Goal: Task Accomplishment & Management: Use online tool/utility

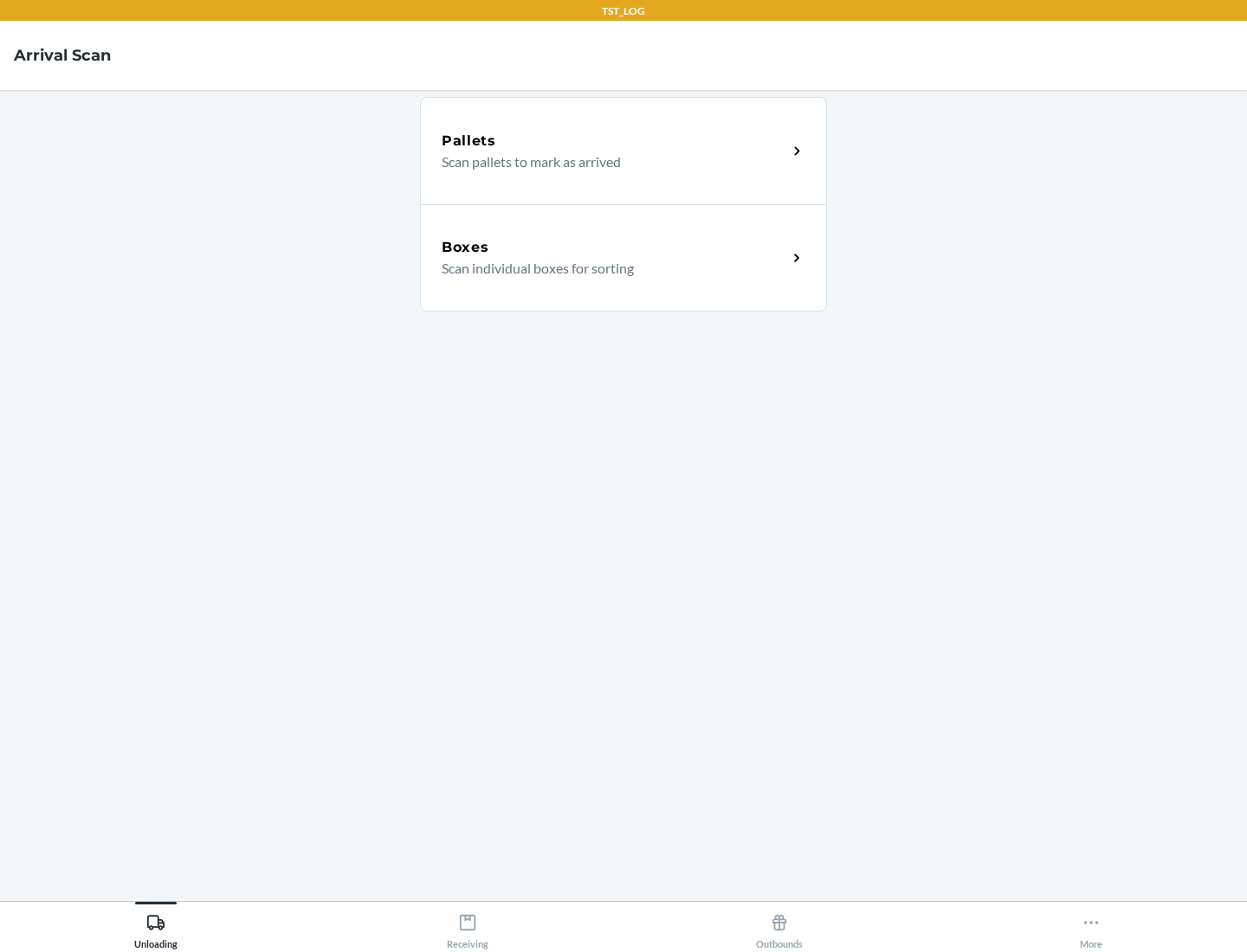
click at [614, 247] on div "Boxes" at bounding box center [614, 247] width 345 height 20
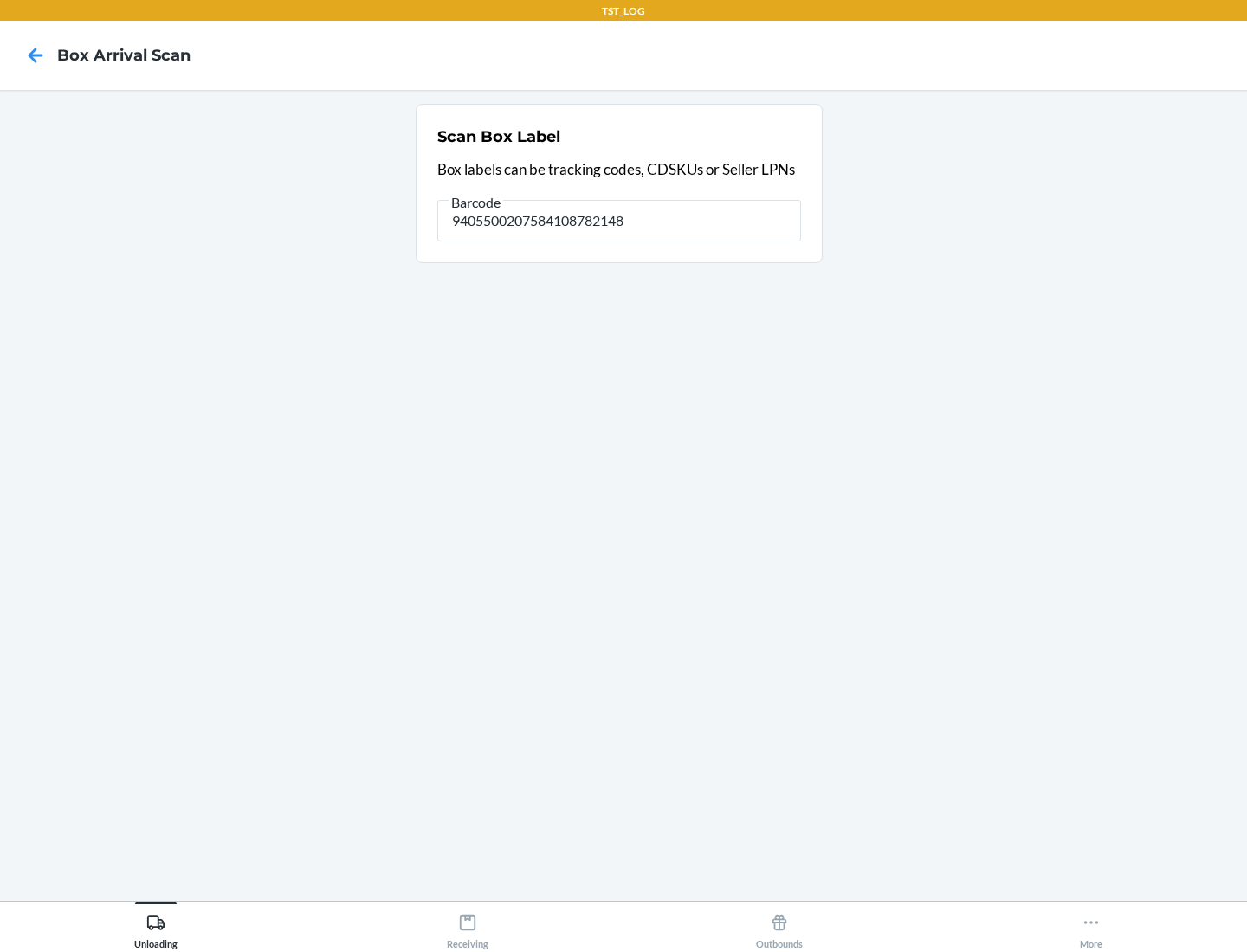
type input "9405500207584108782148"
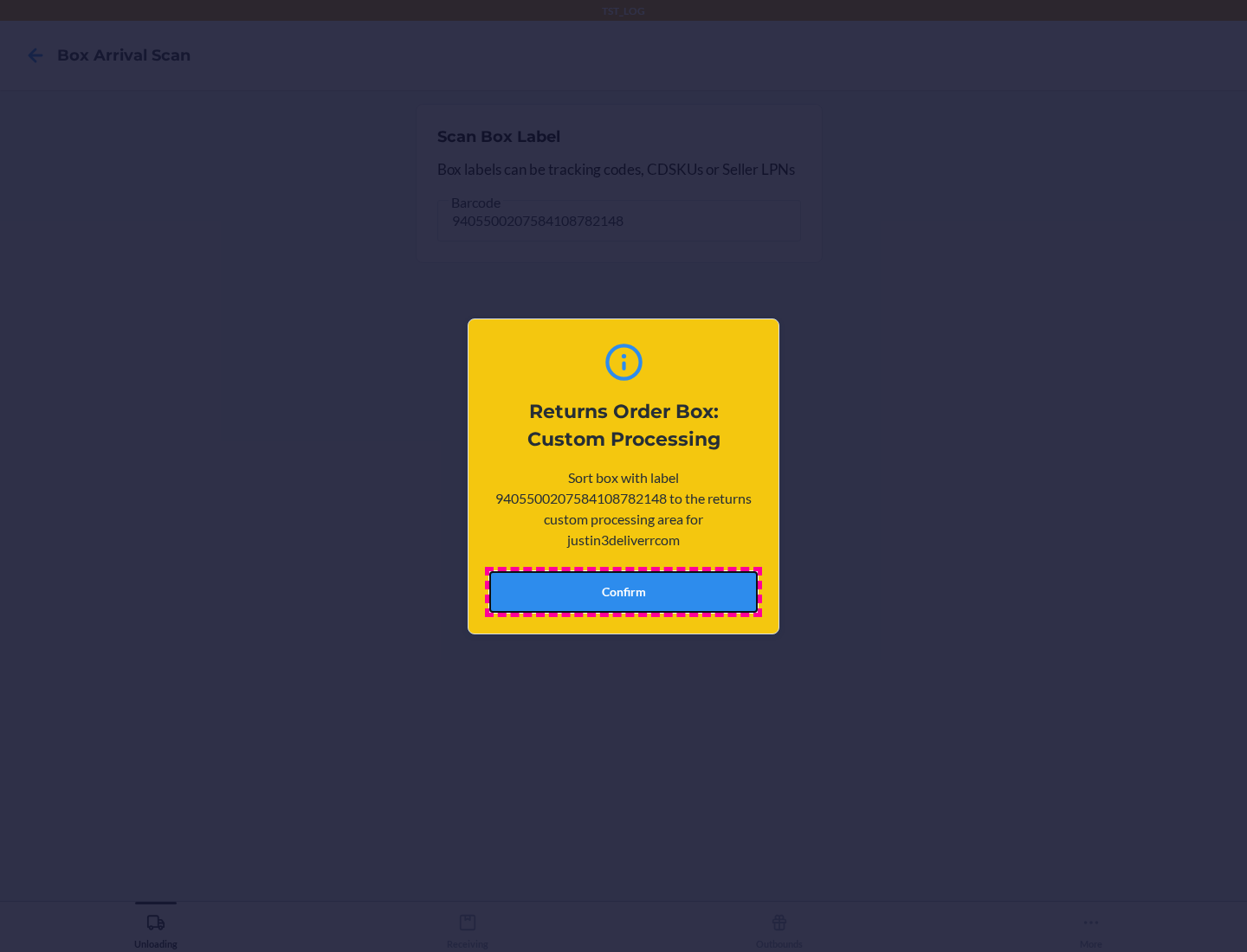
click at [623, 591] on button "Confirm" at bounding box center [624, 592] width 269 height 42
